Goal: Task Accomplishment & Management: Complete application form

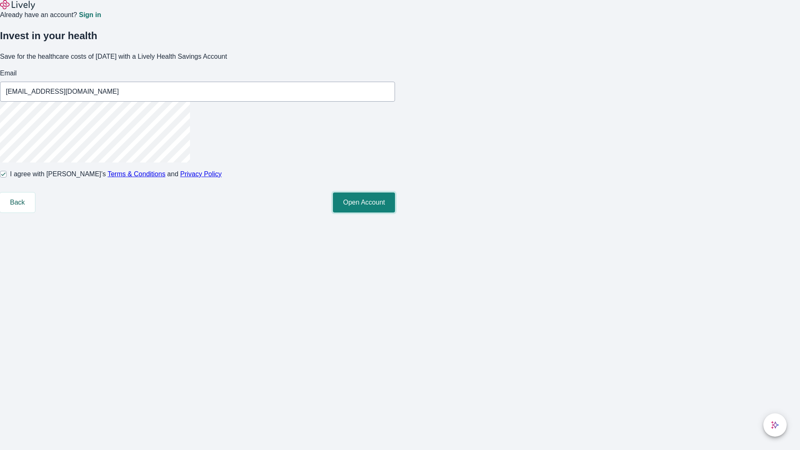
click at [395, 213] on button "Open Account" at bounding box center [364, 203] width 62 height 20
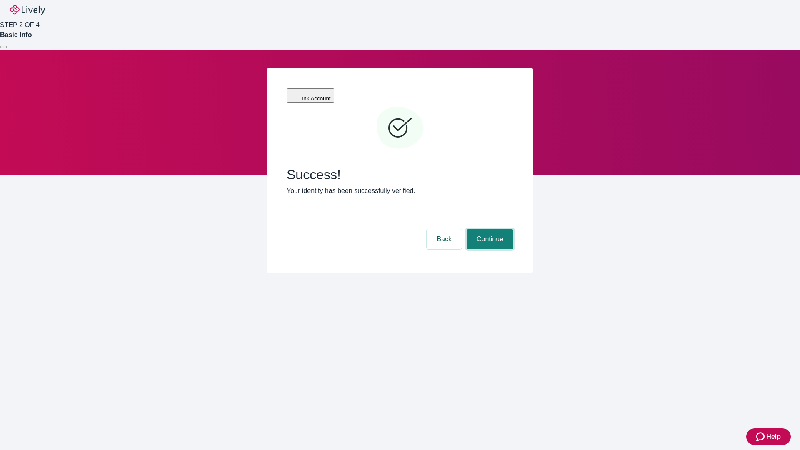
click at [489, 229] on button "Continue" at bounding box center [490, 239] width 47 height 20
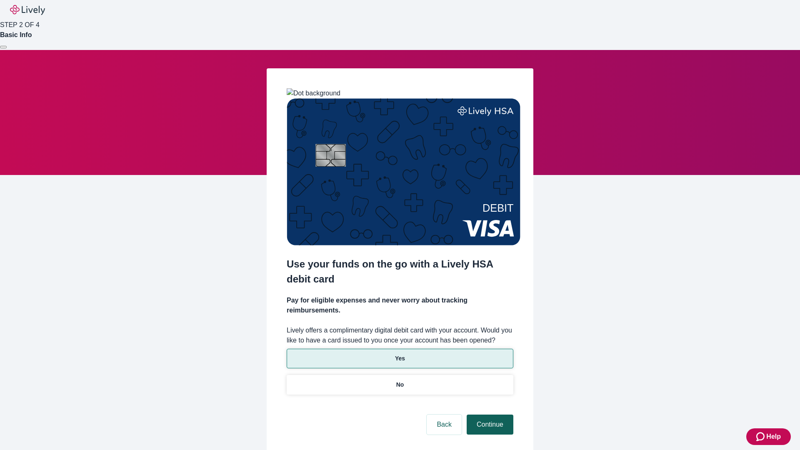
click at [400, 354] on p "Yes" at bounding box center [400, 358] width 10 height 9
click at [489, 415] on button "Continue" at bounding box center [490, 425] width 47 height 20
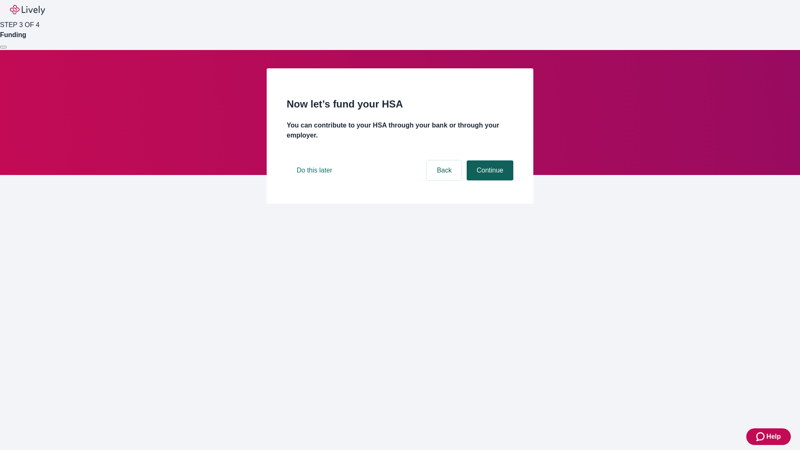
click at [489, 180] on button "Continue" at bounding box center [490, 170] width 47 height 20
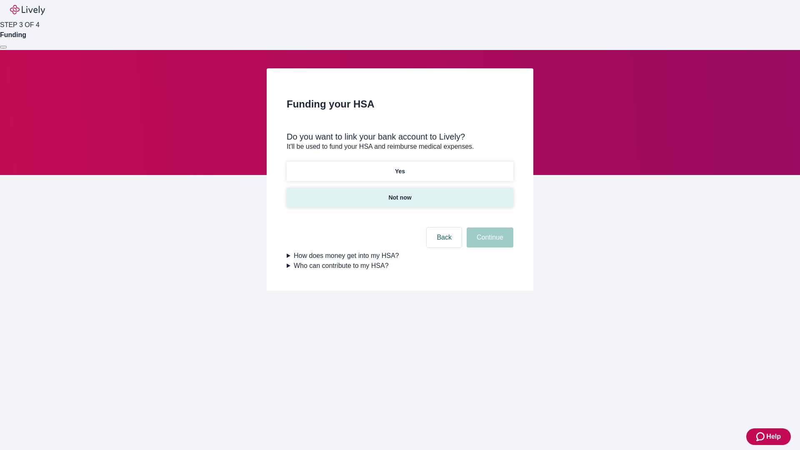
click at [400, 193] on p "Not now" at bounding box center [399, 197] width 23 height 9
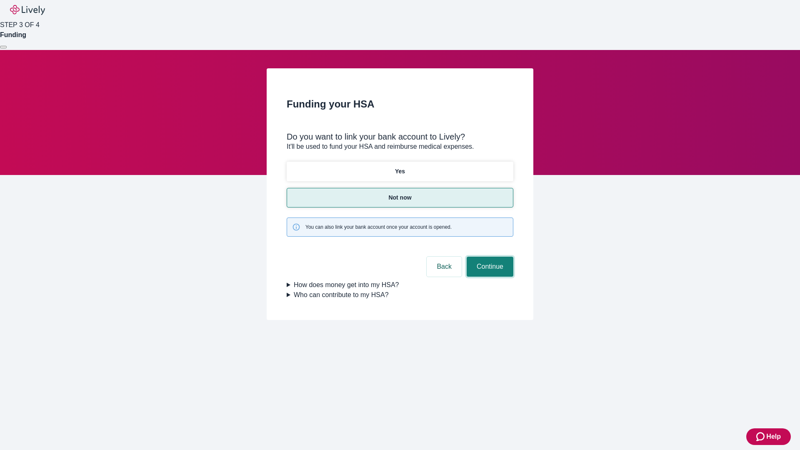
click at [489, 257] on button "Continue" at bounding box center [490, 267] width 47 height 20
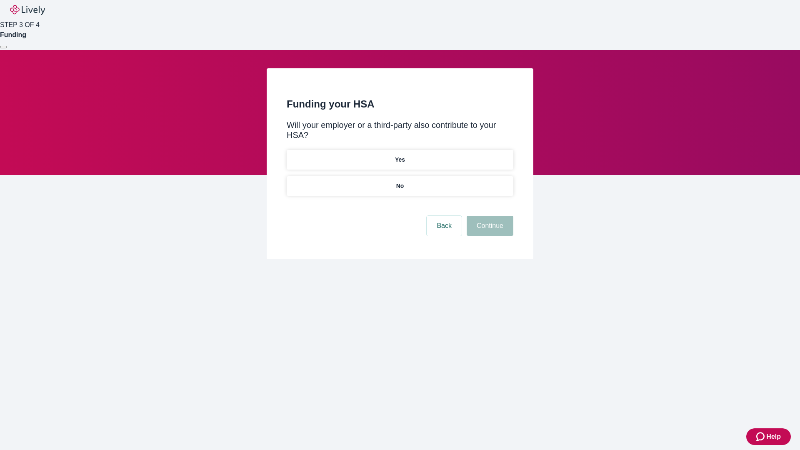
click at [400, 182] on p "No" at bounding box center [400, 186] width 8 height 9
click at [489, 216] on button "Continue" at bounding box center [490, 226] width 47 height 20
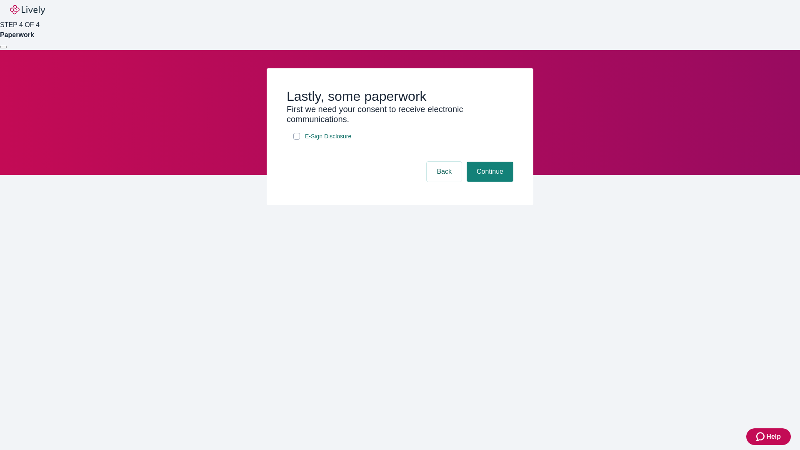
click at [297, 140] on input "E-Sign Disclosure" at bounding box center [296, 136] width 7 height 7
checkbox input "true"
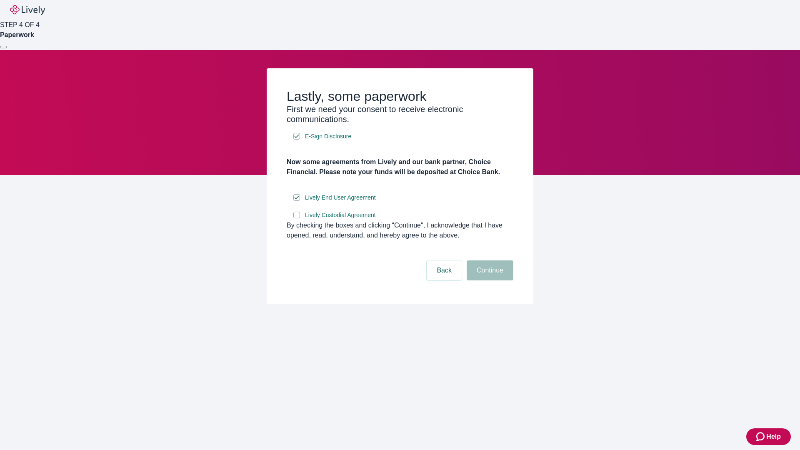
click at [297, 218] on input "Lively Custodial Agreement" at bounding box center [296, 215] width 7 height 7
checkbox input "true"
click at [489, 280] on button "Continue" at bounding box center [490, 270] width 47 height 20
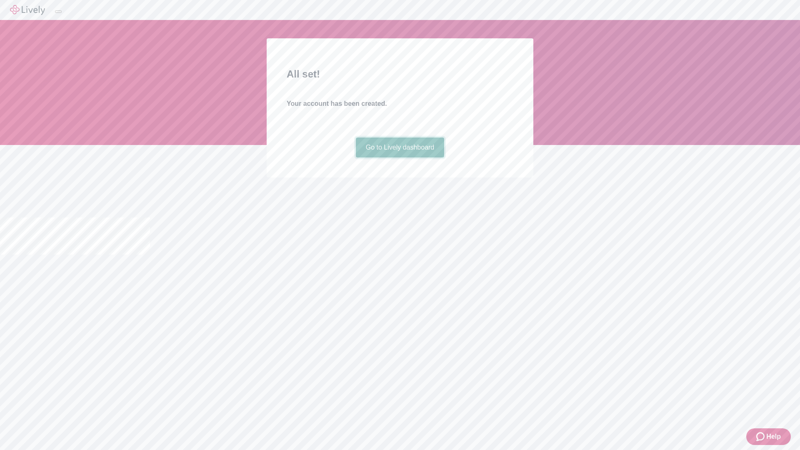
click at [400, 158] on link "Go to Lively dashboard" at bounding box center [400, 148] width 89 height 20
